Goal: Information Seeking & Learning: Find specific fact

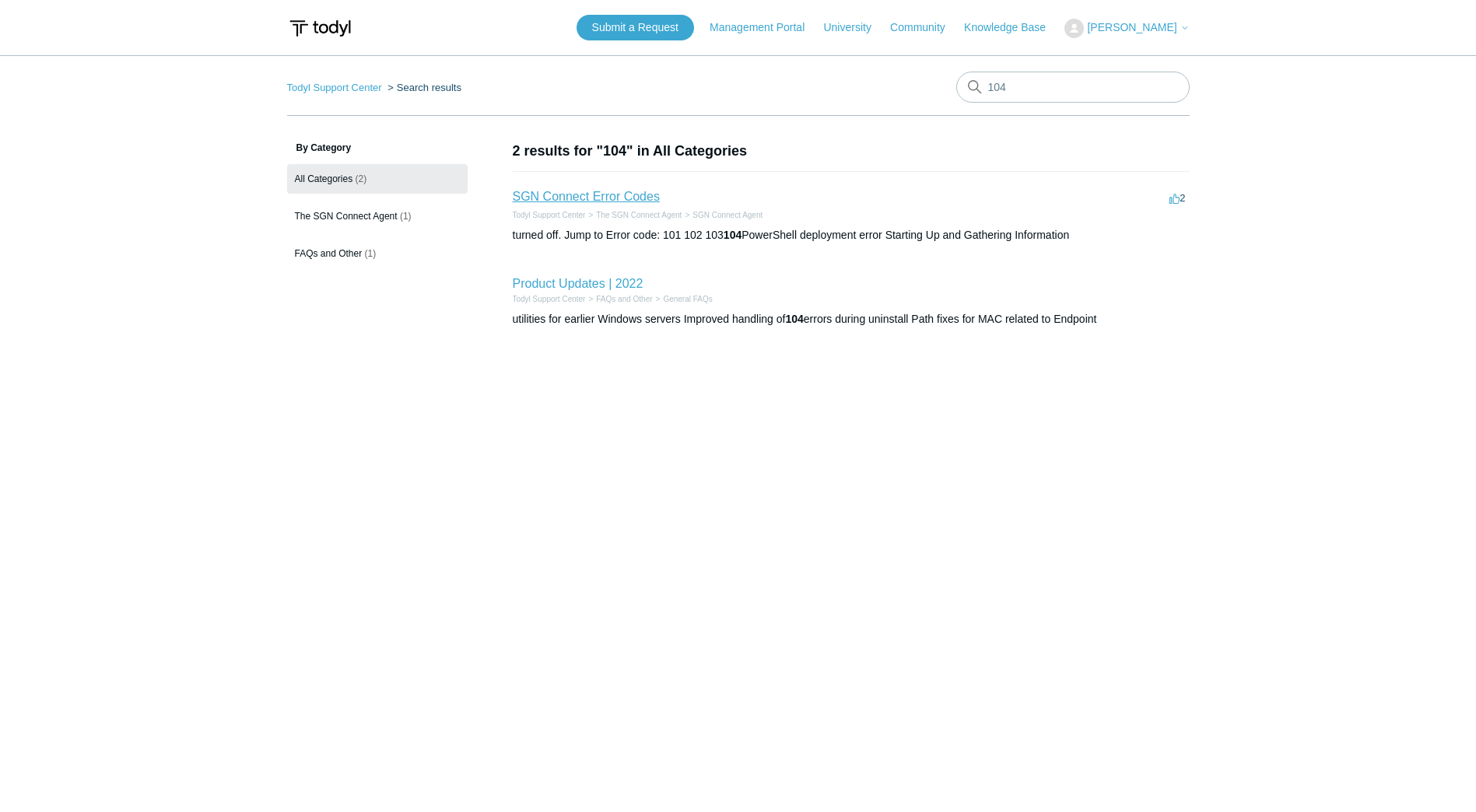
click at [641, 197] on link "SGN Connect Error Codes" at bounding box center [586, 196] width 147 height 13
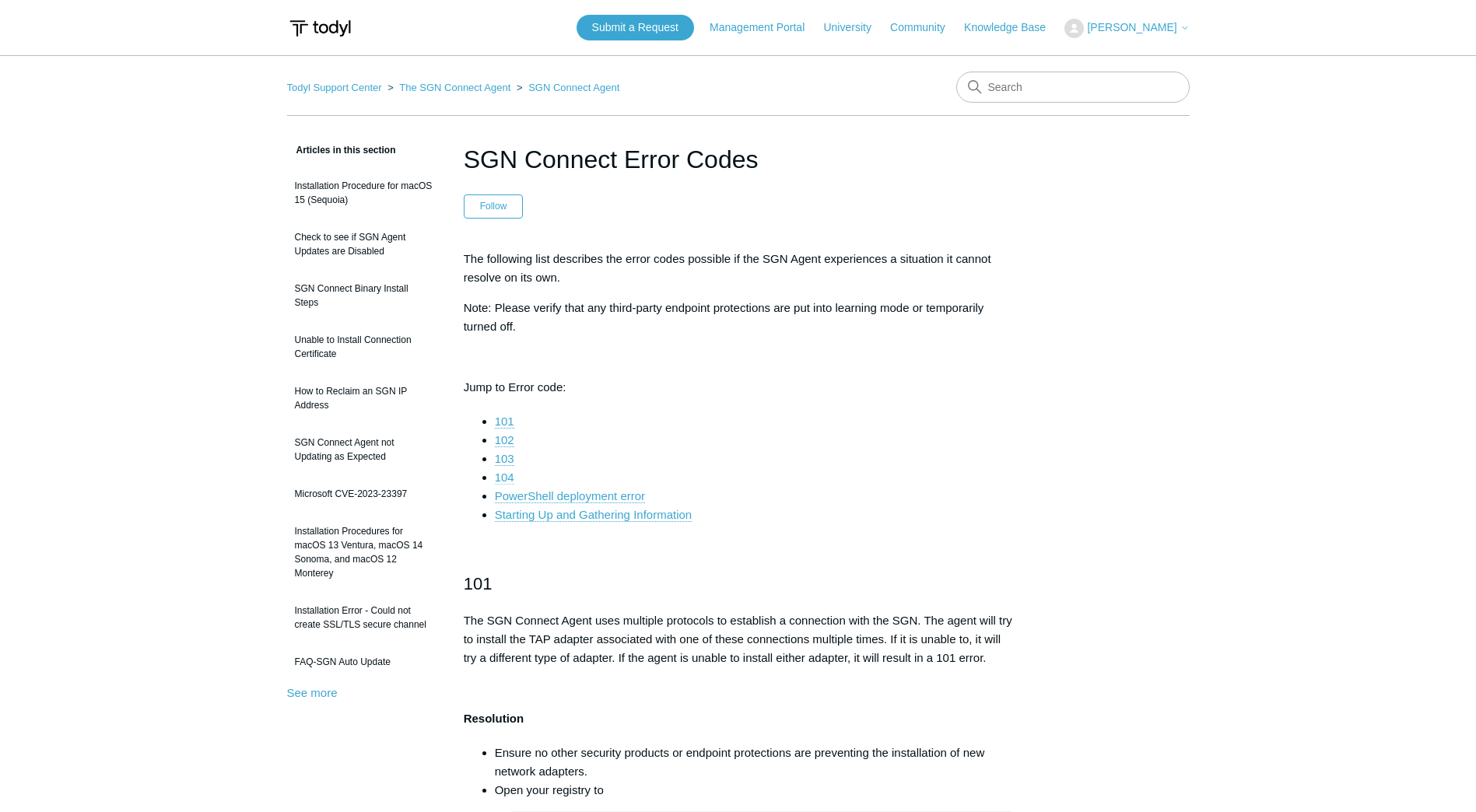
click at [509, 476] on link "104" at bounding box center [504, 478] width 20 height 14
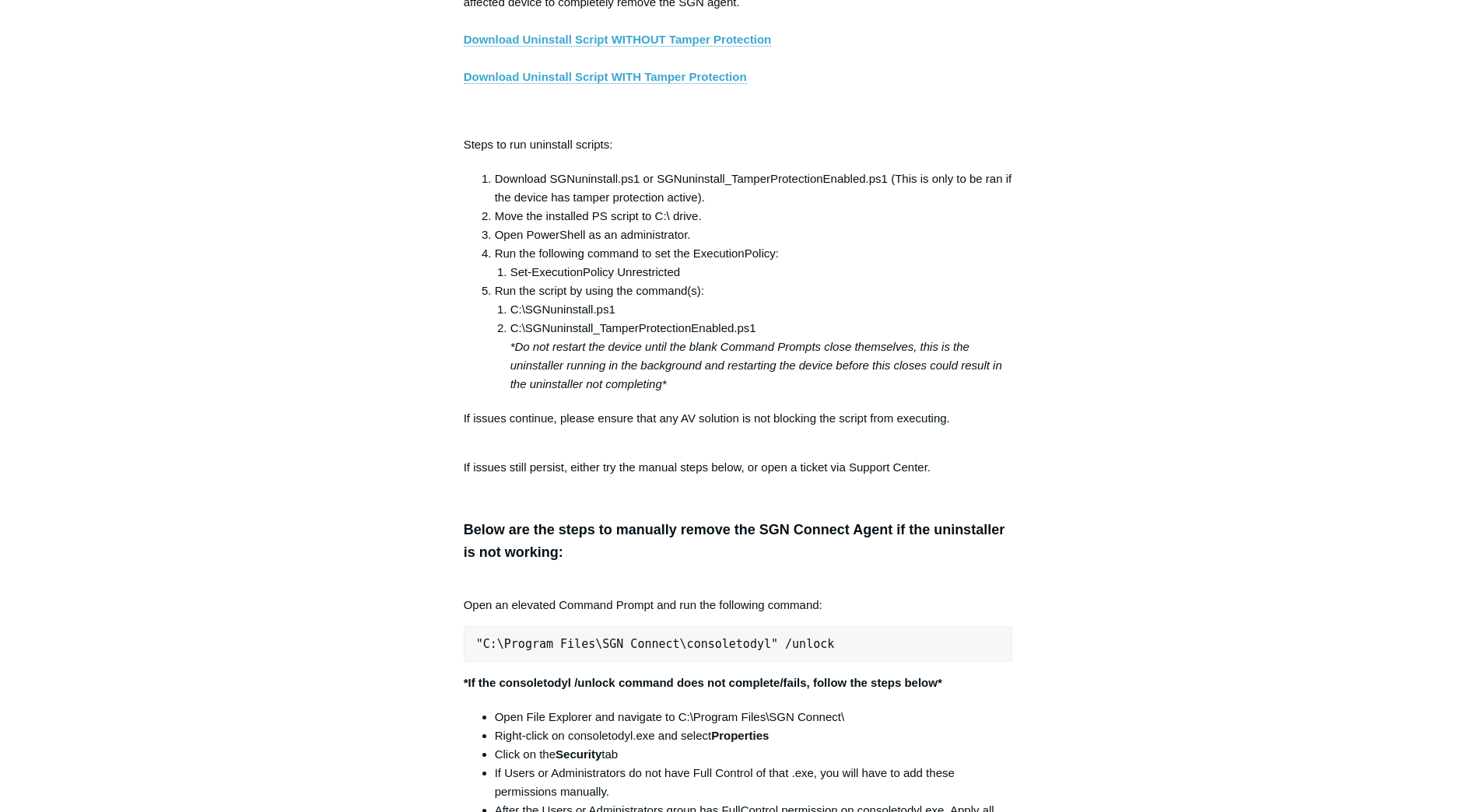
scroll to position [2587, 0]
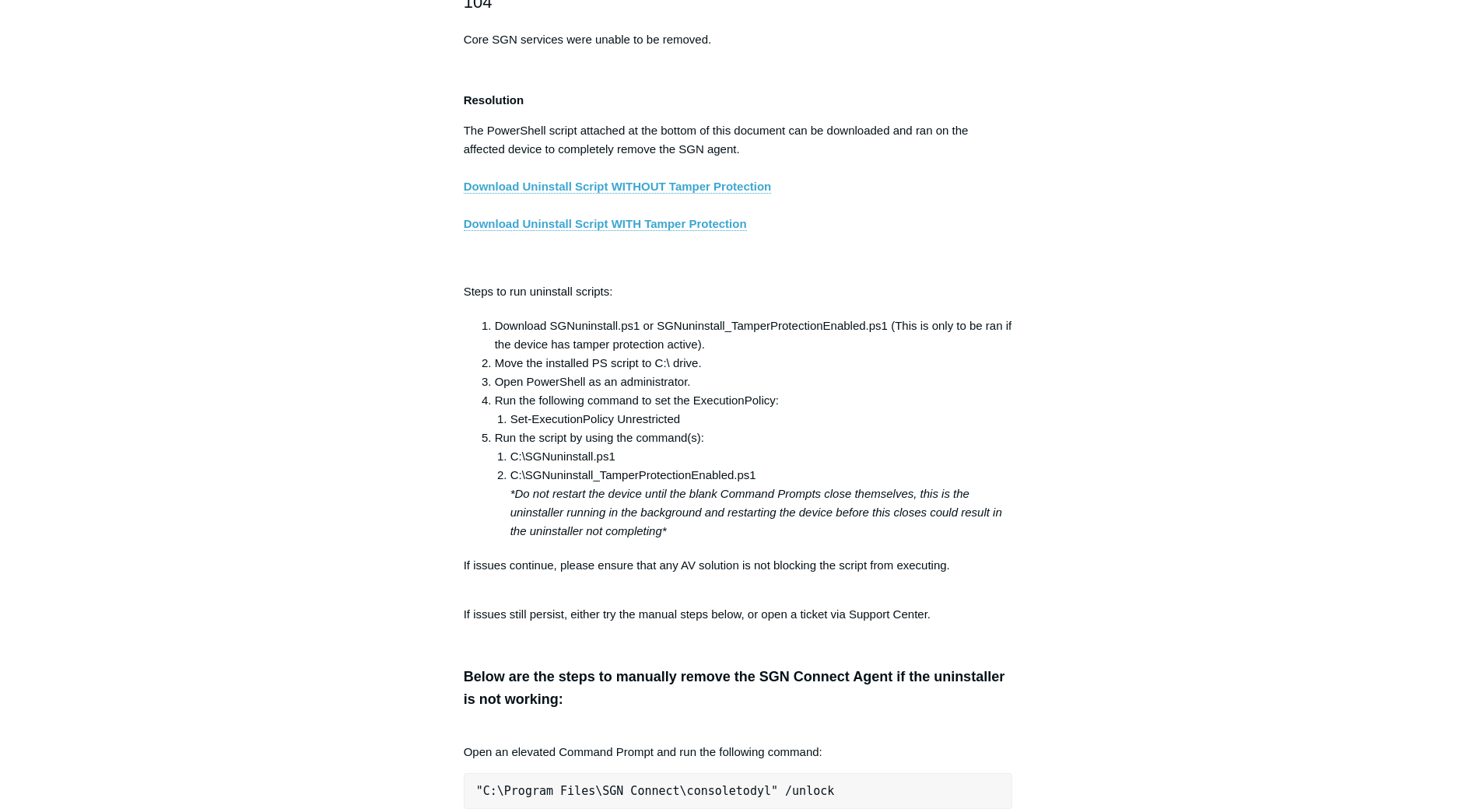
drag, startPoint x: 104, startPoint y: 652, endPoint x: 121, endPoint y: 647, distance: 17.7
drag, startPoint x: 509, startPoint y: 427, endPoint x: 679, endPoint y: 426, distance: 170.0
click at [679, 426] on li "Set-ExecutionPolicy Unrestricted" at bounding box center [761, 420] width 502 height 19
copy li "Set-ExecutionPolicy Unrestricted"
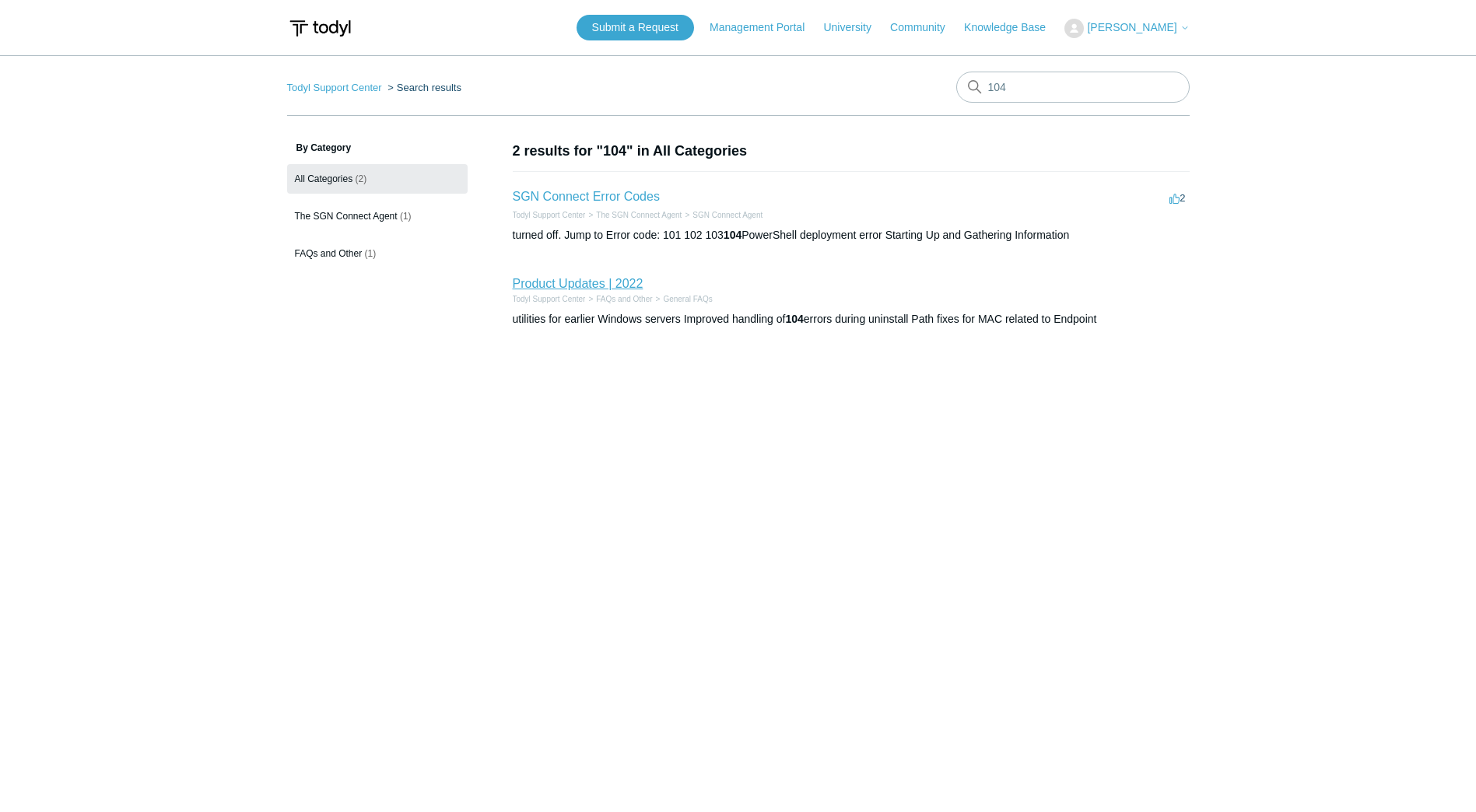
click at [597, 278] on link "Product Updates | 2022" at bounding box center [578, 283] width 131 height 13
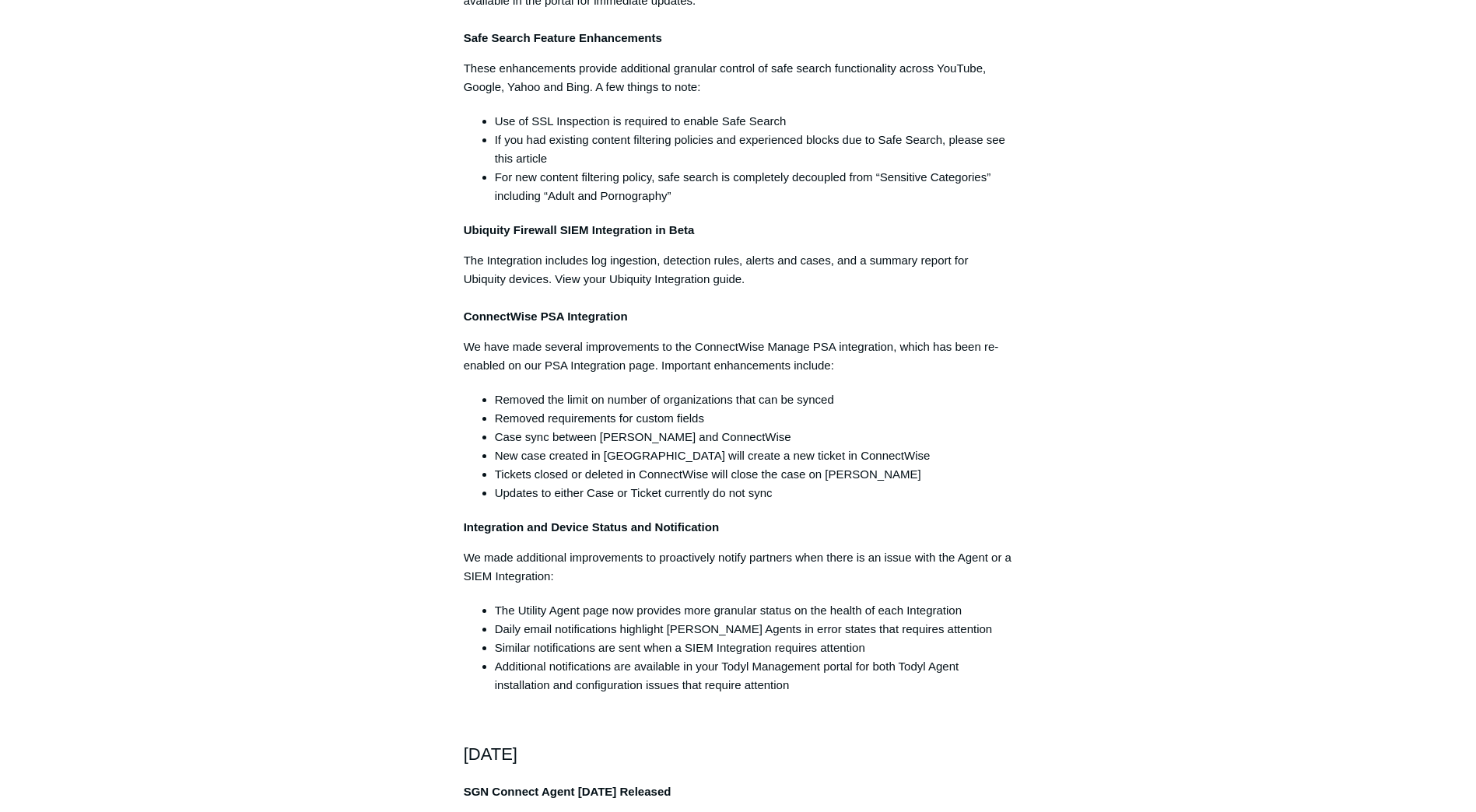
scroll to position [1245, 0]
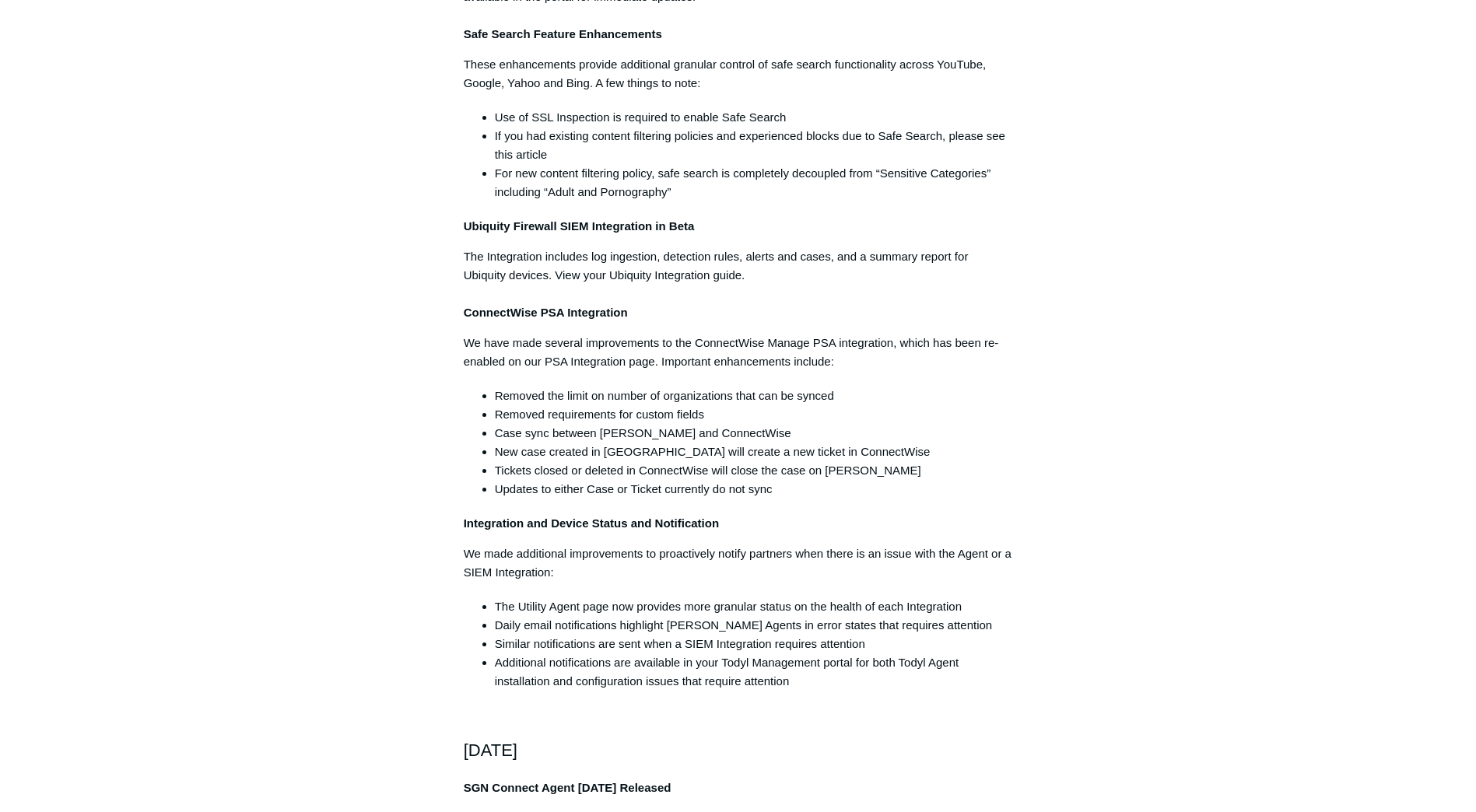
click at [694, 544] on p "We made additional improvements to proactively notify partners when there is an…" at bounding box center [739, 563] width 549 height 37
